Goal: Transaction & Acquisition: Purchase product/service

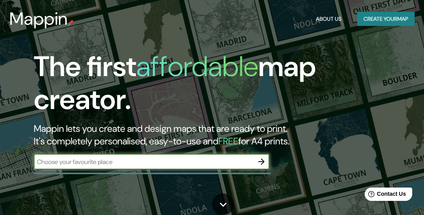
click at [244, 160] on input "text" at bounding box center [144, 162] width 220 height 9
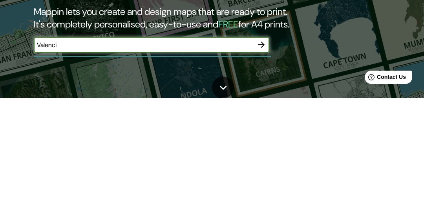
type input "[GEOGRAPHIC_DATA]"
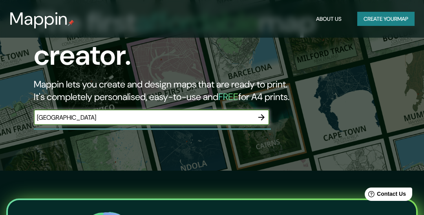
click at [263, 117] on icon "button" at bounding box center [261, 117] width 6 height 6
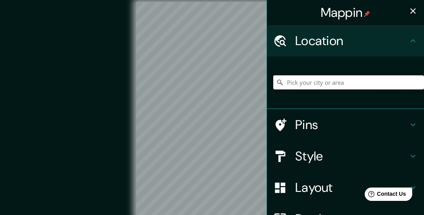
click at [339, 82] on input "Pick your city or area" at bounding box center [348, 82] width 151 height 14
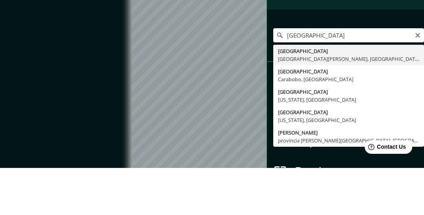
type input "[GEOGRAPHIC_DATA], [GEOGRAPHIC_DATA][PERSON_NAME], [GEOGRAPHIC_DATA]"
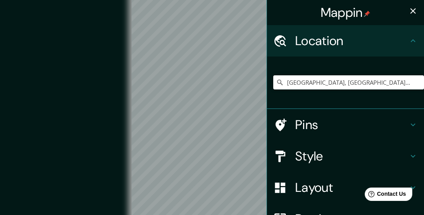
click at [350, 158] on h4 "Style" at bounding box center [351, 156] width 113 height 16
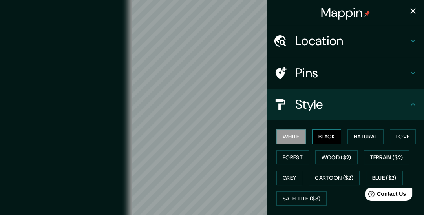
click at [330, 139] on button "Black" at bounding box center [326, 137] width 29 height 15
click at [370, 141] on button "Natural" at bounding box center [366, 137] width 36 height 15
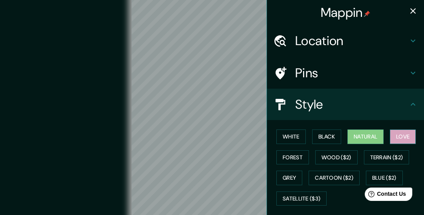
click at [408, 137] on button "Love" at bounding box center [403, 137] width 26 height 15
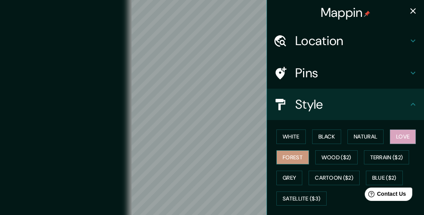
click at [300, 156] on button "Forest" at bounding box center [293, 157] width 33 height 15
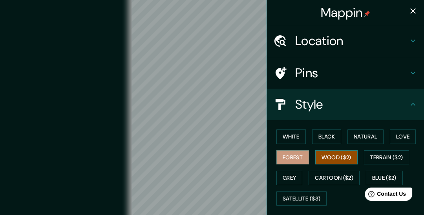
click at [348, 152] on button "Wood ($2)" at bounding box center [336, 157] width 42 height 15
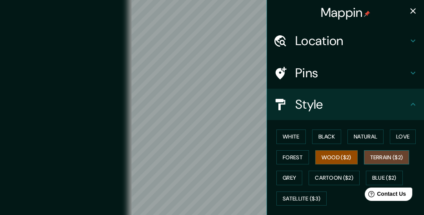
click at [396, 158] on button "Terrain ($2)" at bounding box center [387, 157] width 46 height 15
click at [348, 156] on button "Wood ($2)" at bounding box center [336, 157] width 42 height 15
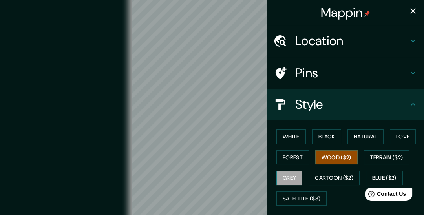
click at [293, 179] on button "Grey" at bounding box center [290, 178] width 26 height 15
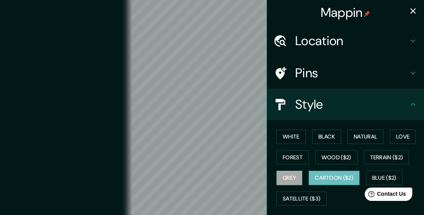
click at [349, 174] on button "Cartoon ($2)" at bounding box center [334, 178] width 51 height 15
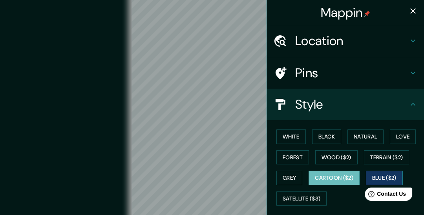
click at [395, 176] on button "Blue ($2)" at bounding box center [384, 178] width 37 height 15
click at [328, 178] on button "Cartoon ($2)" at bounding box center [334, 178] width 51 height 15
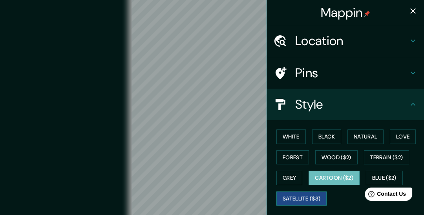
click at [305, 201] on button "Satellite ($3)" at bounding box center [302, 199] width 50 height 15
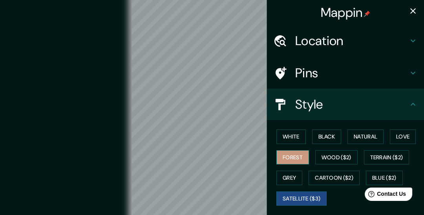
click at [303, 154] on button "Forest" at bounding box center [293, 157] width 33 height 15
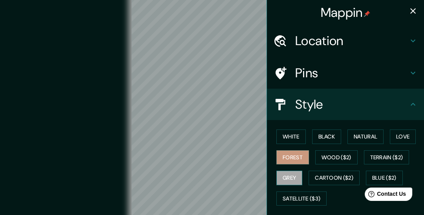
click at [297, 173] on button "Grey" at bounding box center [290, 178] width 26 height 15
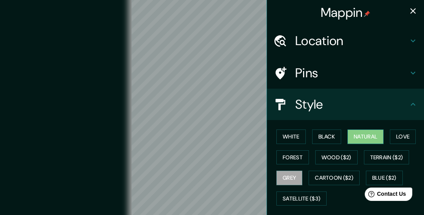
click at [368, 136] on button "Natural" at bounding box center [366, 137] width 36 height 15
click at [297, 180] on button "Grey" at bounding box center [290, 178] width 26 height 15
click at [306, 137] on button "White" at bounding box center [291, 137] width 29 height 15
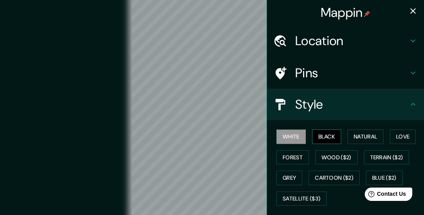
click at [342, 138] on button "Black" at bounding box center [326, 137] width 29 height 15
click at [295, 181] on button "Grey" at bounding box center [290, 178] width 26 height 15
click at [299, 135] on button "White" at bounding box center [291, 137] width 29 height 15
click at [296, 181] on button "Grey" at bounding box center [290, 178] width 26 height 15
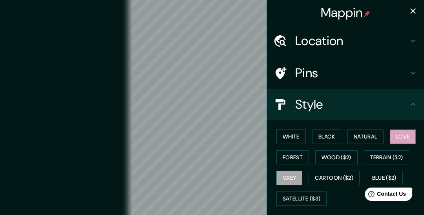
click at [406, 132] on button "Love" at bounding box center [403, 137] width 26 height 15
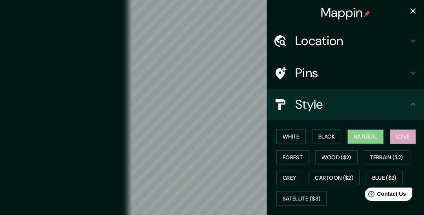
click at [371, 135] on button "Natural" at bounding box center [366, 137] width 36 height 15
click at [298, 174] on button "Grey" at bounding box center [290, 178] width 26 height 15
click at [374, 137] on button "Natural" at bounding box center [366, 137] width 36 height 15
click at [294, 174] on button "Grey" at bounding box center [290, 178] width 26 height 15
click at [372, 139] on button "Natural" at bounding box center [366, 137] width 36 height 15
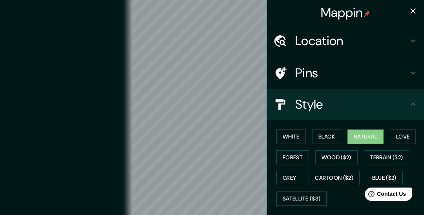
click at [412, 109] on icon at bounding box center [412, 104] width 9 height 9
click at [414, 106] on icon at bounding box center [412, 104] width 9 height 9
click at [411, 42] on icon at bounding box center [412, 40] width 9 height 9
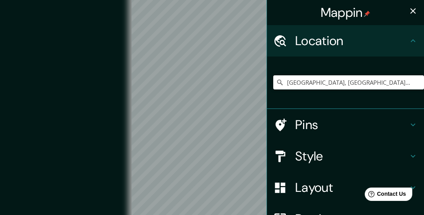
click at [409, 46] on div "Location" at bounding box center [345, 40] width 157 height 31
click at [414, 43] on icon at bounding box center [412, 40] width 9 height 9
click at [403, 129] on h4 "Pins" at bounding box center [351, 125] width 113 height 16
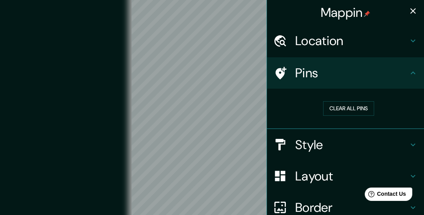
click at [414, 75] on icon at bounding box center [412, 72] width 9 height 9
click at [357, 174] on h4 "Layout" at bounding box center [351, 177] width 113 height 16
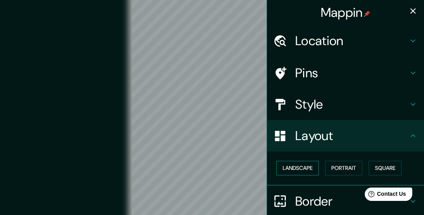
click at [315, 171] on button "Landscape" at bounding box center [298, 168] width 42 height 15
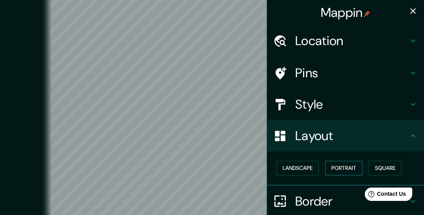
click at [353, 169] on button "Portrait" at bounding box center [343, 168] width 37 height 15
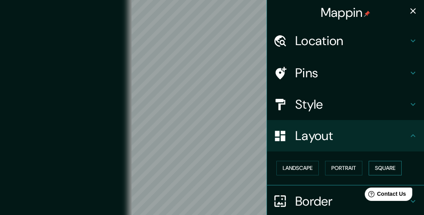
click at [386, 169] on button "Square" at bounding box center [385, 168] width 33 height 15
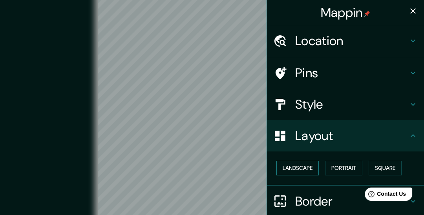
click at [315, 164] on button "Landscape" at bounding box center [298, 168] width 42 height 15
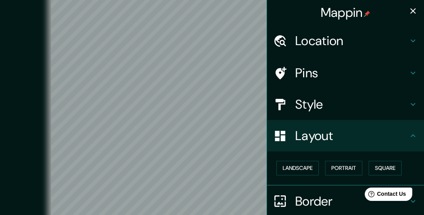
click at [410, 133] on icon at bounding box center [412, 135] width 9 height 9
click at [322, 198] on h4 "Border" at bounding box center [351, 202] width 113 height 16
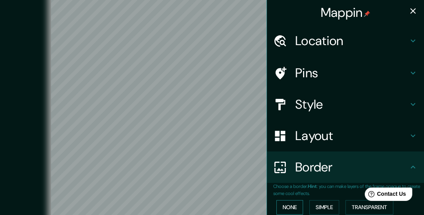
click at [299, 207] on button "None" at bounding box center [290, 207] width 27 height 15
click at [336, 203] on button "Simple" at bounding box center [325, 207] width 30 height 15
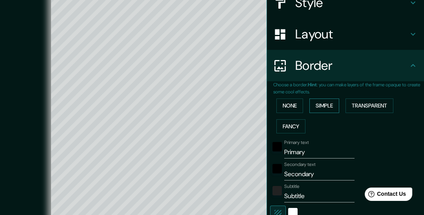
scroll to position [105, 0]
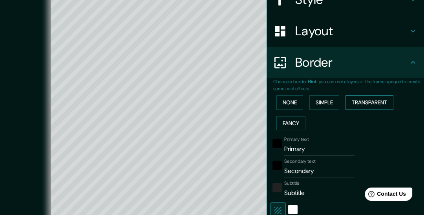
click at [380, 100] on button "Transparent" at bounding box center [370, 102] width 48 height 15
click at [304, 120] on button "Fancy" at bounding box center [291, 123] width 29 height 15
click at [297, 103] on button "None" at bounding box center [290, 102] width 27 height 15
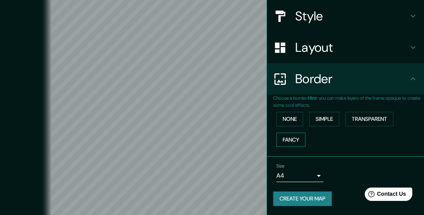
click at [303, 140] on button "Fancy" at bounding box center [291, 140] width 29 height 15
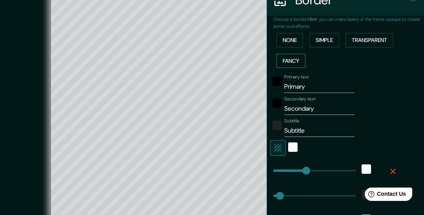
scroll to position [141, 0]
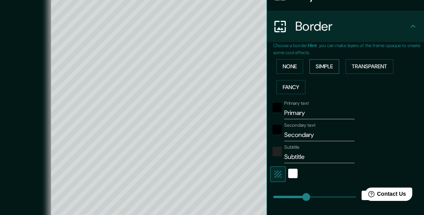
click at [335, 65] on button "Simple" at bounding box center [325, 66] width 30 height 15
click at [299, 70] on button "None" at bounding box center [290, 66] width 27 height 15
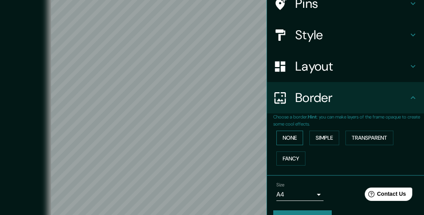
scroll to position [62, 0]
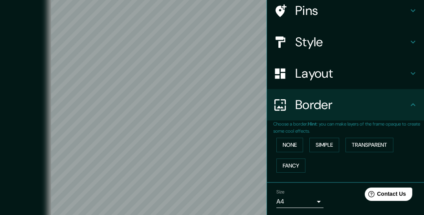
click at [410, 104] on icon at bounding box center [412, 104] width 9 height 9
click at [394, 78] on h4 "Layout" at bounding box center [351, 74] width 113 height 16
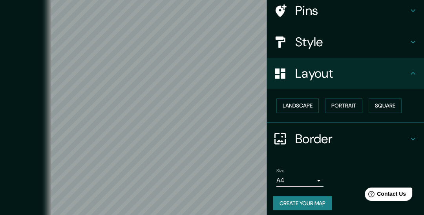
click at [396, 53] on div "Style" at bounding box center [345, 41] width 157 height 31
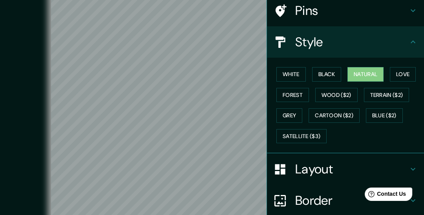
click at [387, 14] on h4 "Pins" at bounding box center [351, 11] width 113 height 16
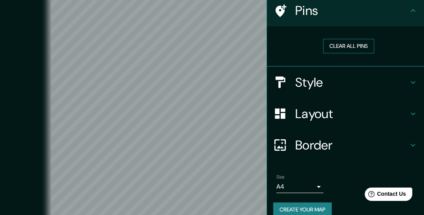
click at [355, 46] on button "Clear all pins" at bounding box center [348, 46] width 51 height 15
click at [407, 16] on h4 "Pins" at bounding box center [351, 11] width 113 height 16
click at [411, 16] on div "Pins" at bounding box center [345, 10] width 157 height 31
click at [364, 44] on button "Clear all pins" at bounding box center [348, 46] width 51 height 15
click at [338, 105] on div "Layout" at bounding box center [345, 113] width 157 height 31
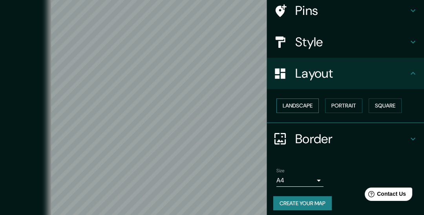
click at [313, 107] on button "Landscape" at bounding box center [298, 106] width 42 height 15
click at [352, 103] on button "Portrait" at bounding box center [343, 106] width 37 height 15
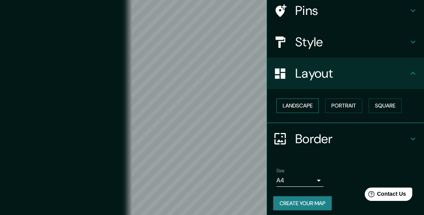
click at [310, 105] on button "Landscape" at bounding box center [298, 106] width 42 height 15
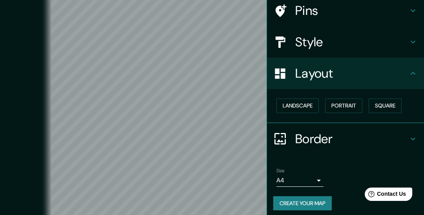
click at [411, 37] on icon at bounding box center [412, 41] width 9 height 9
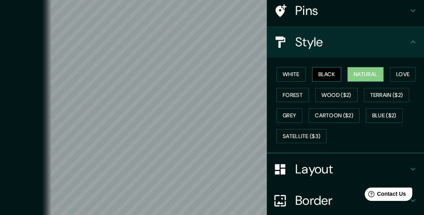
click at [335, 80] on button "Black" at bounding box center [326, 74] width 29 height 15
click at [296, 77] on button "White" at bounding box center [291, 74] width 29 height 15
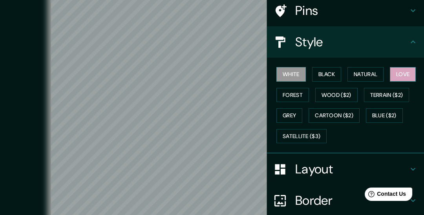
click at [406, 73] on button "Love" at bounding box center [403, 74] width 26 height 15
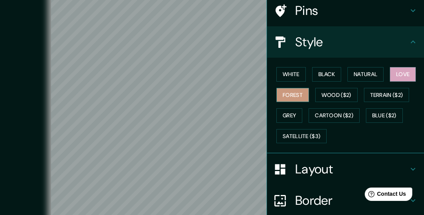
click at [302, 98] on button "Forest" at bounding box center [293, 95] width 33 height 15
click at [369, 79] on button "Natural" at bounding box center [366, 74] width 36 height 15
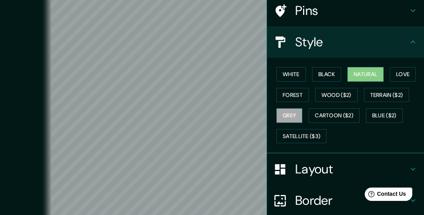
click at [293, 113] on button "Grey" at bounding box center [290, 115] width 26 height 15
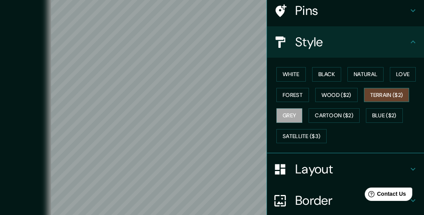
click at [396, 95] on button "Terrain ($2)" at bounding box center [387, 95] width 46 height 15
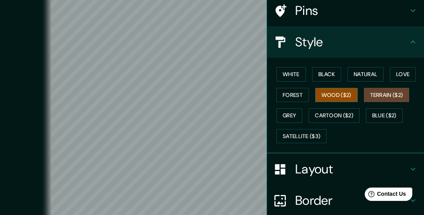
click at [353, 95] on button "Wood ($2)" at bounding box center [336, 95] width 42 height 15
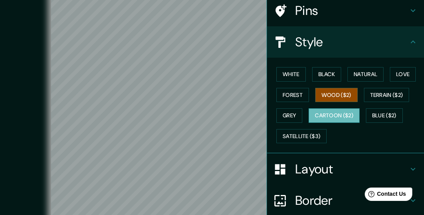
click at [352, 117] on button "Cartoon ($2)" at bounding box center [334, 115] width 51 height 15
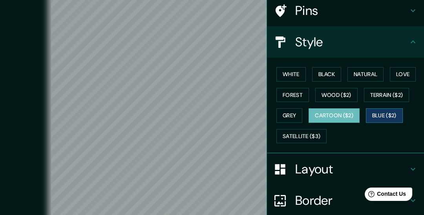
click at [394, 112] on button "Blue ($2)" at bounding box center [384, 115] width 37 height 15
click at [394, 114] on button "Blue ($2)" at bounding box center [384, 115] width 37 height 15
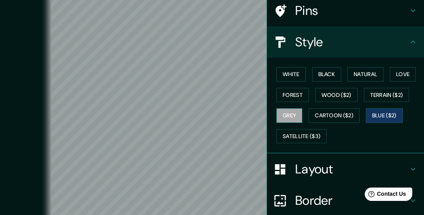
click at [293, 114] on button "Grey" at bounding box center [290, 115] width 26 height 15
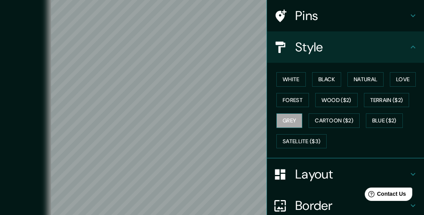
scroll to position [0, 0]
